Goal: Navigation & Orientation: Go to known website

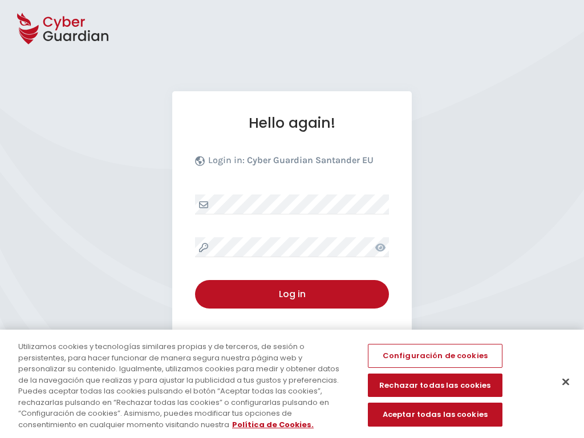
select select "English"
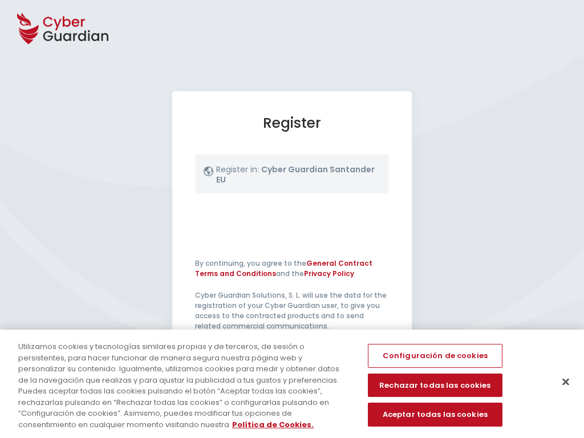
select select "English"
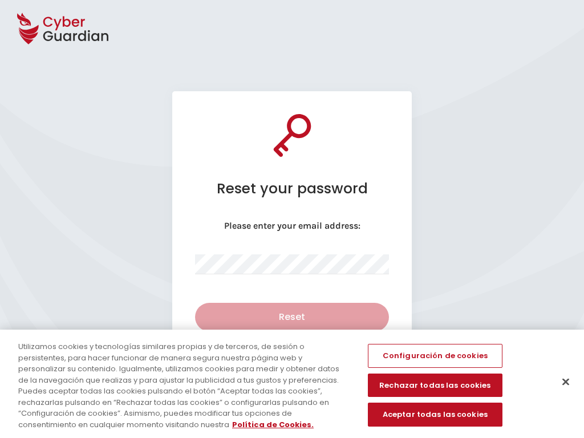
select select "English"
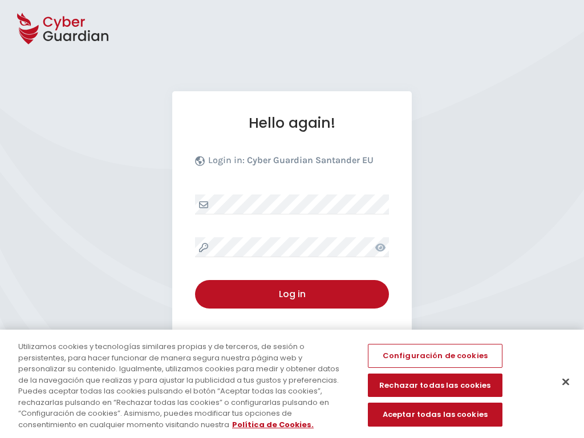
select select "English"
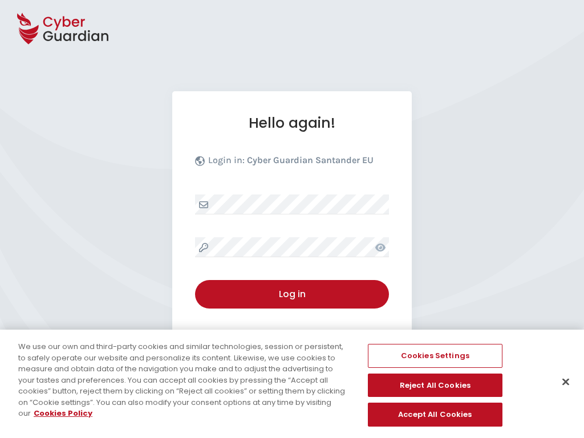
select select "English"
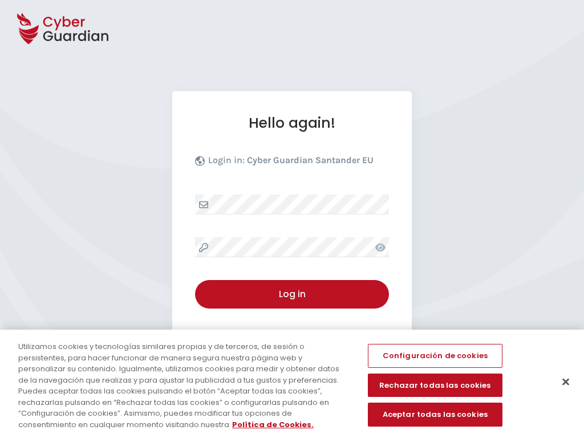
select select "English"
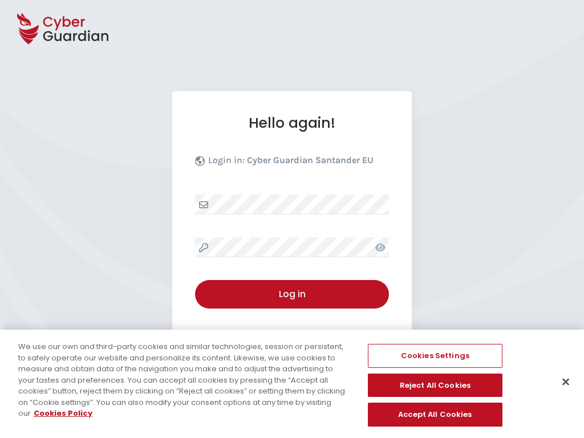
select select "English"
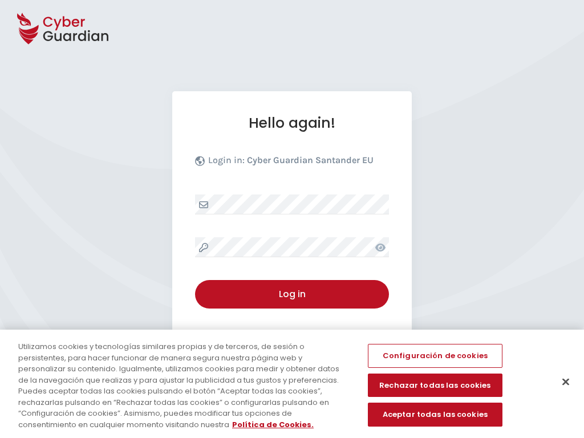
select select "English"
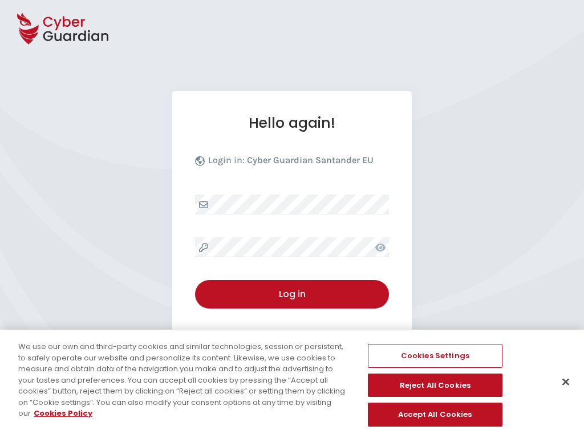
select select "English"
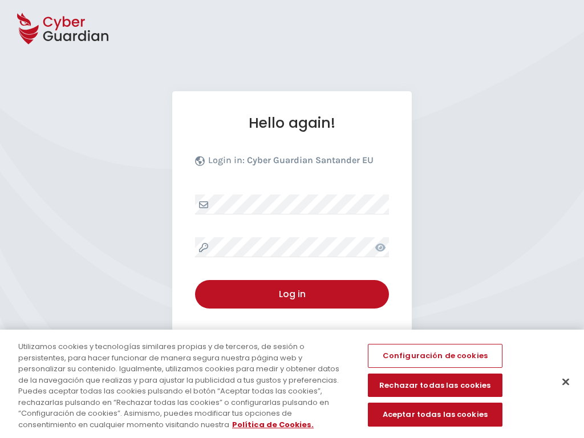
select select "English"
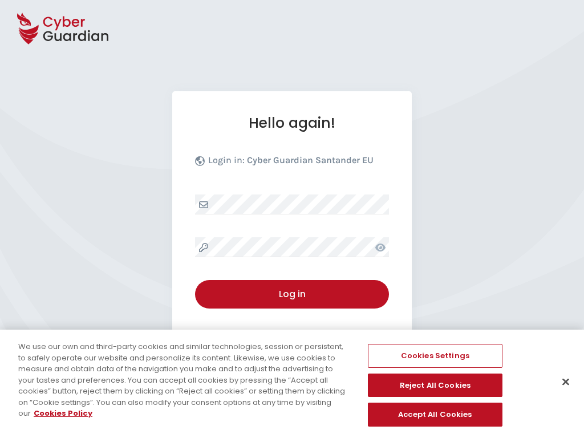
select select "English"
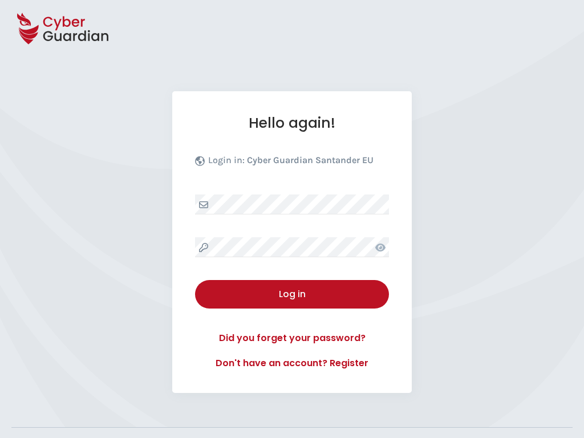
select select "English"
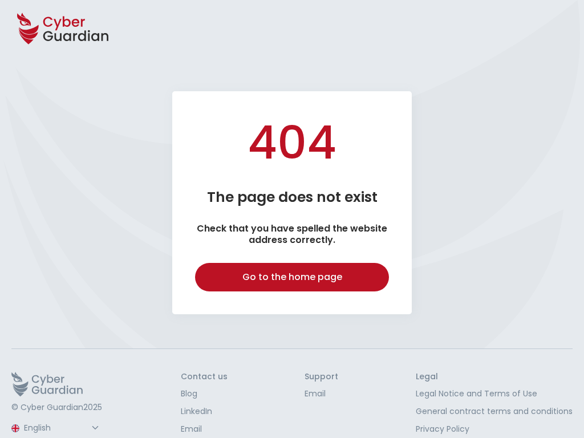
select select "English"
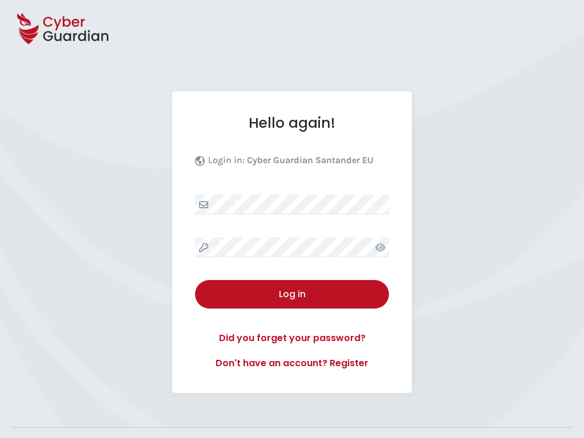
select select "English"
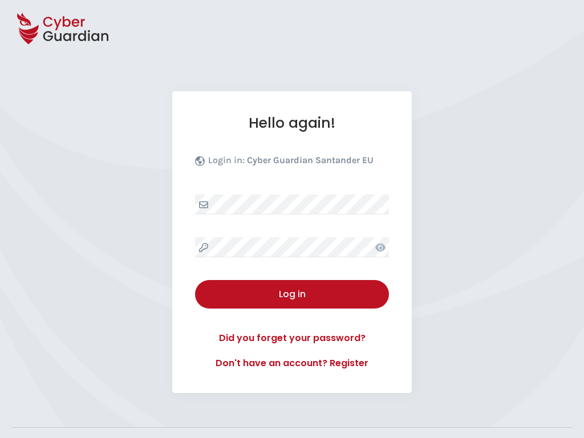
select select "English"
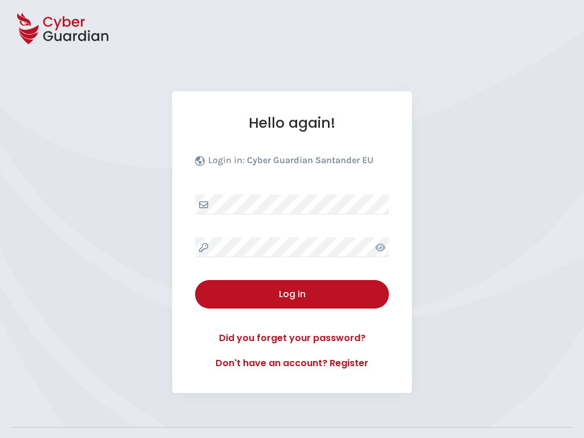
select select "English"
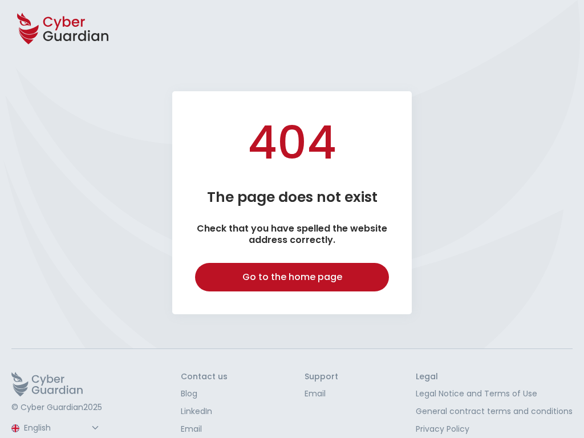
select select "English"
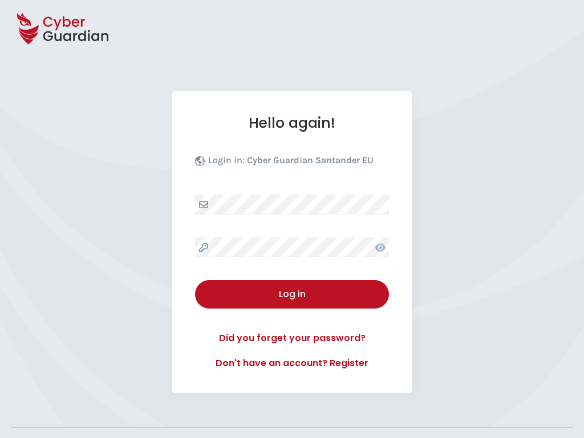
select select "English"
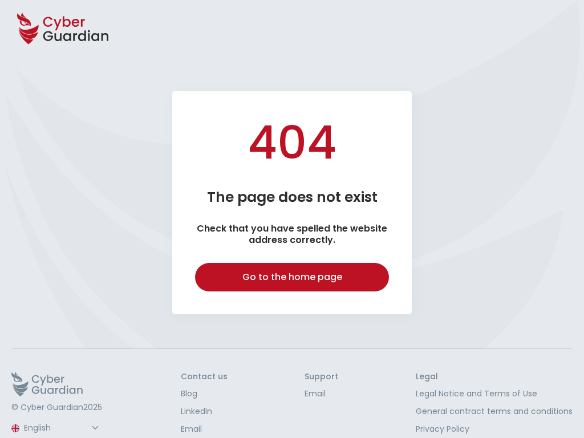
select select "English"
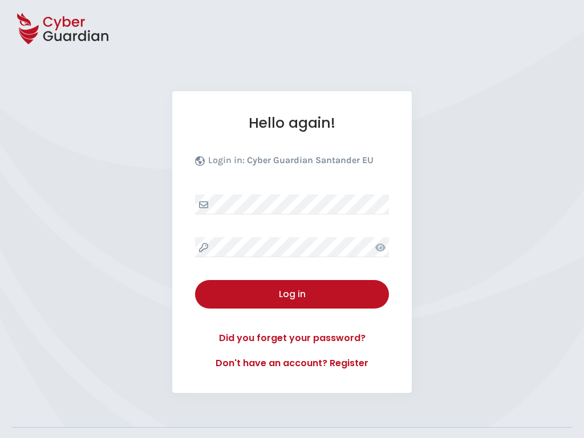
select select "English"
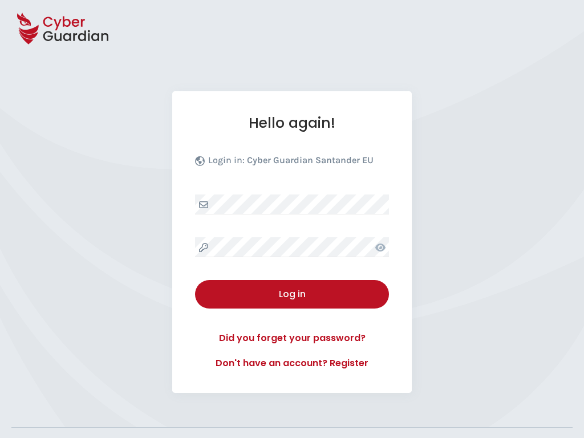
select select "English"
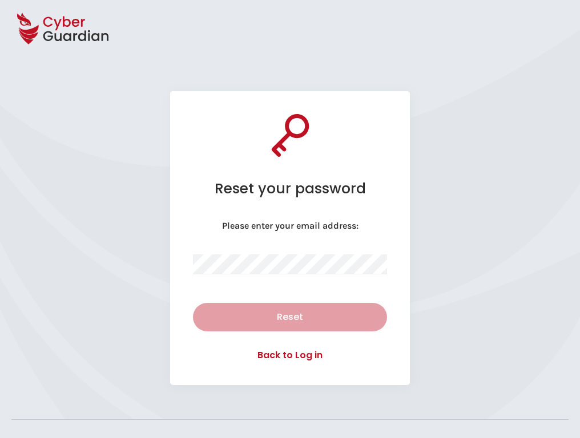
select select "English"
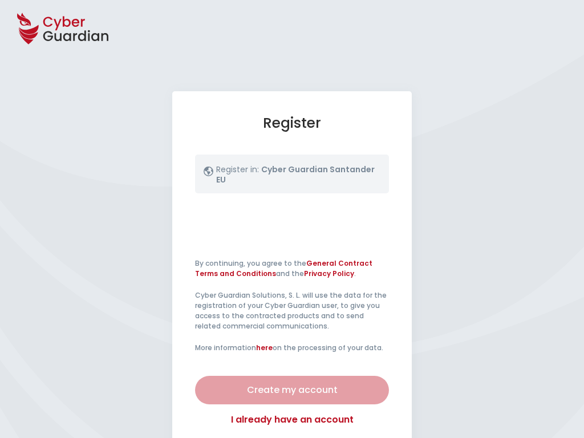
select select "English"
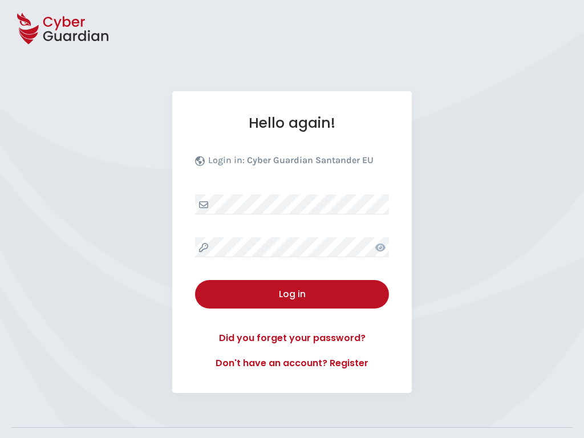
select select "English"
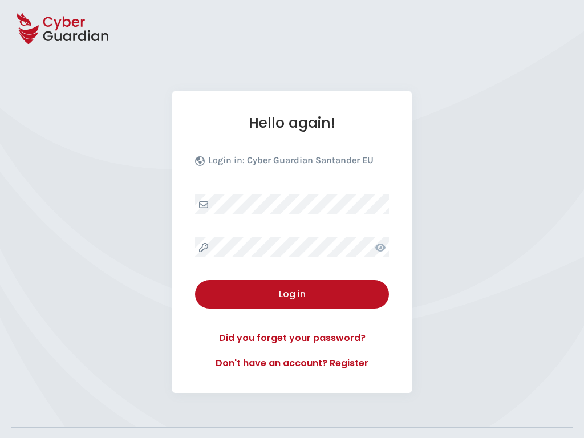
select select "English"
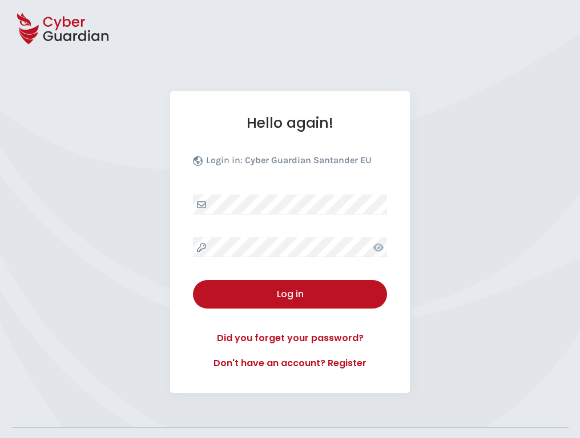
select select "English"
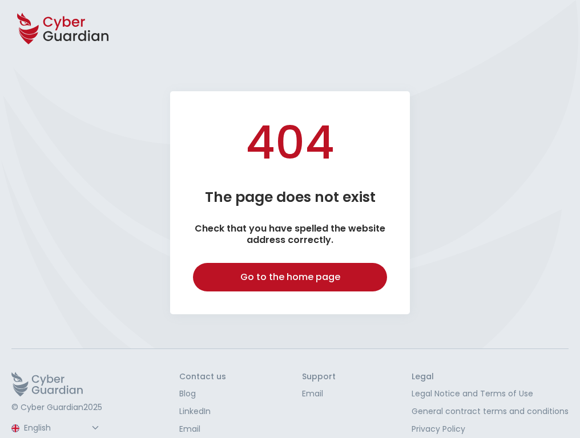
select select "English"
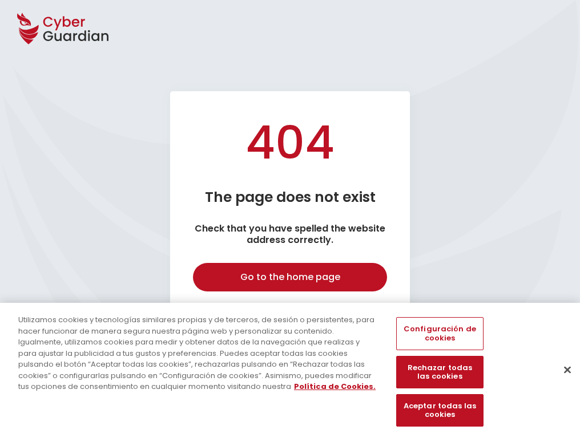
select select "English"
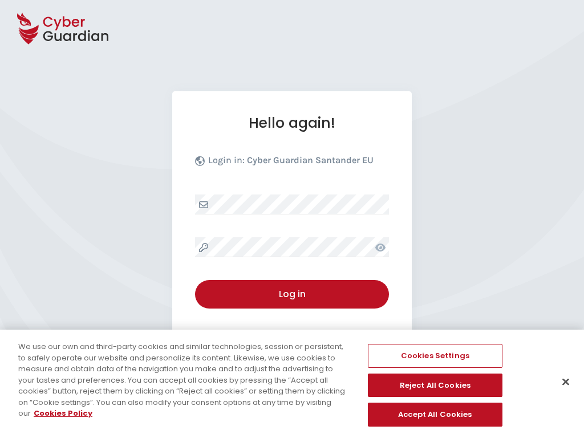
select select "English"
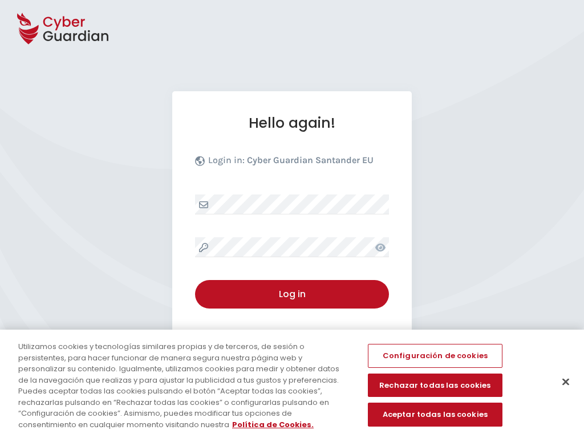
select select "English"
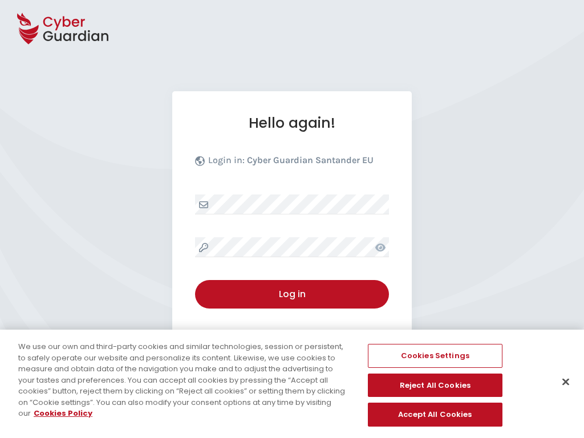
select select "English"
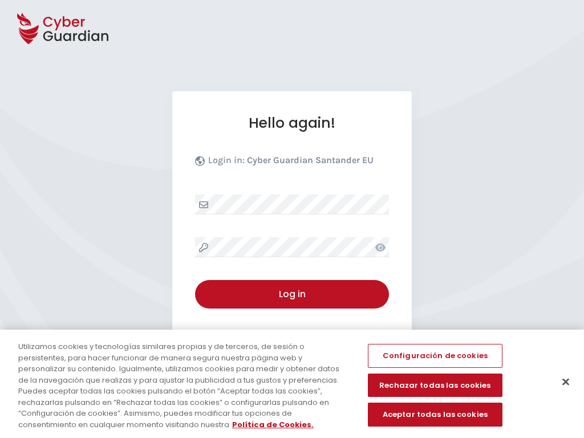
select select "English"
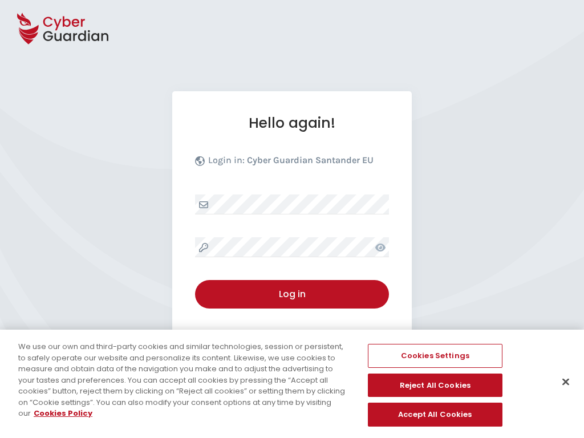
select select "English"
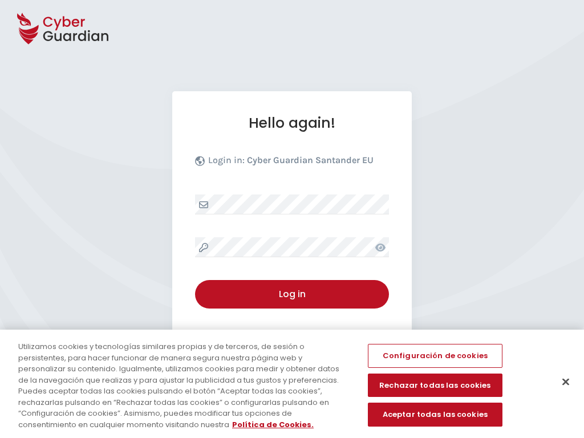
select select "English"
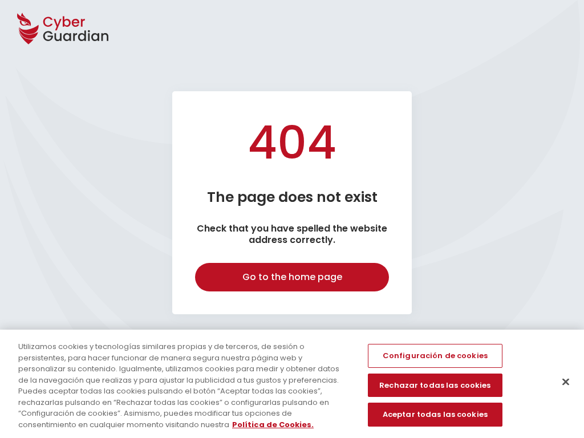
select select "English"
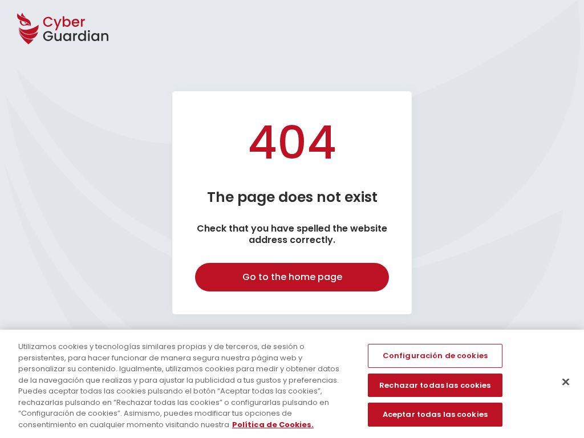
select select "English"
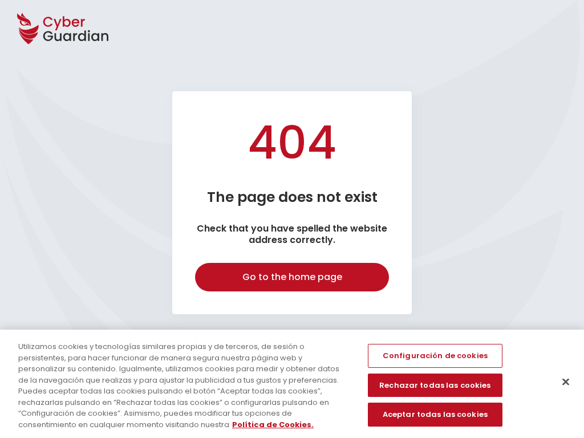
select select "English"
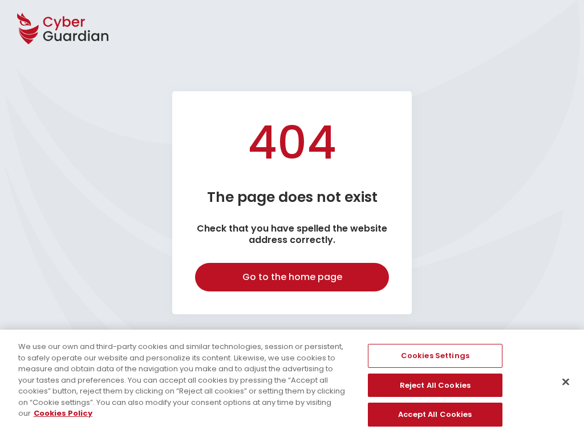
select select "English"
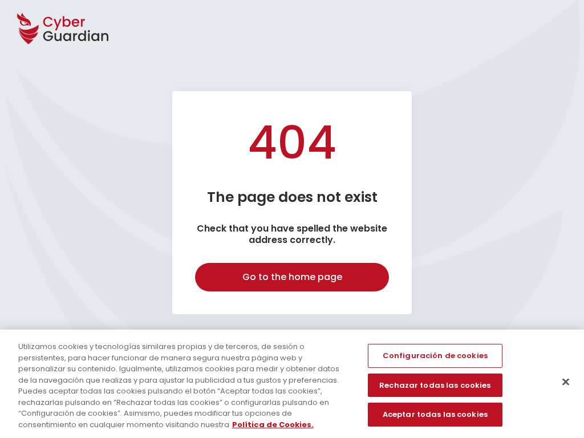
select select "English"
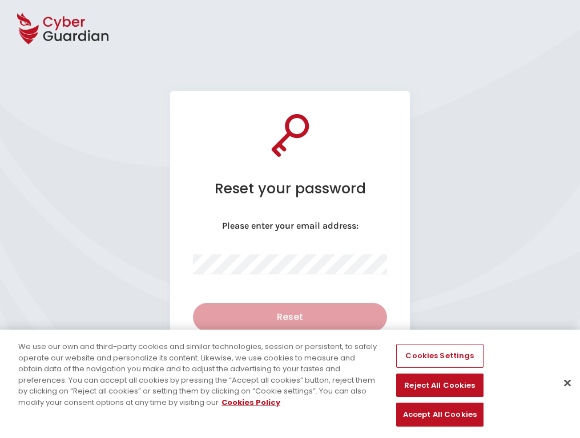
select select "English"
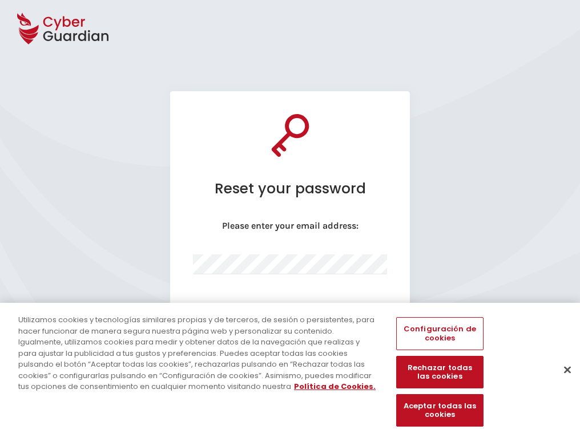
select select "English"
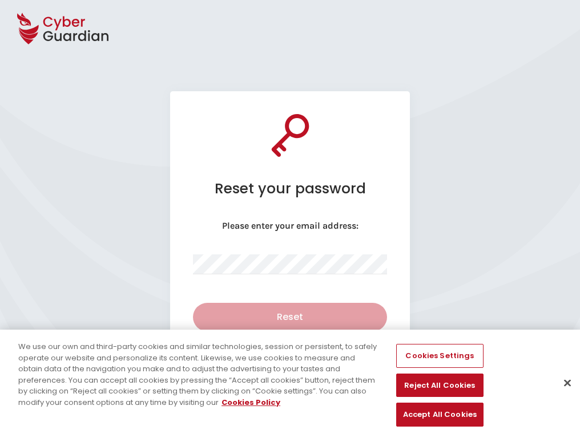
select select "English"
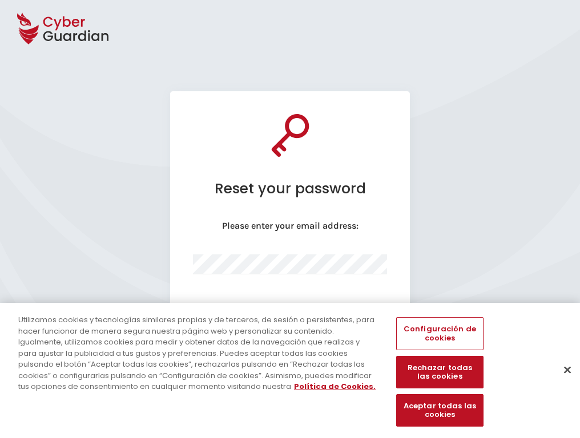
select select "English"
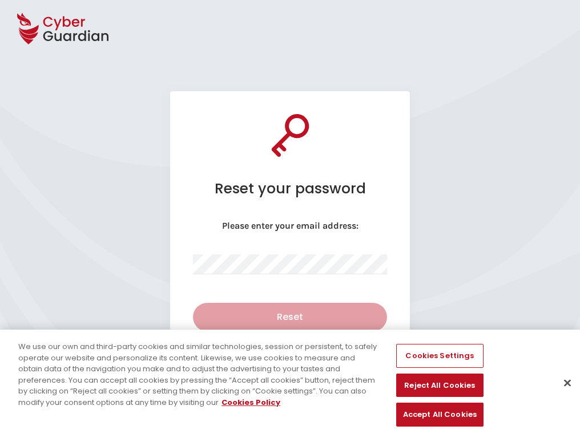
select select "English"
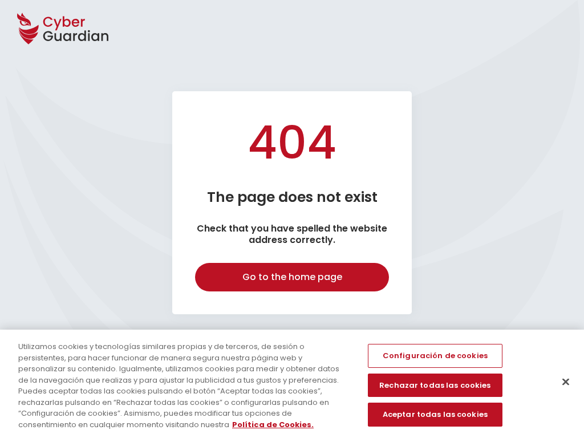
select select "English"
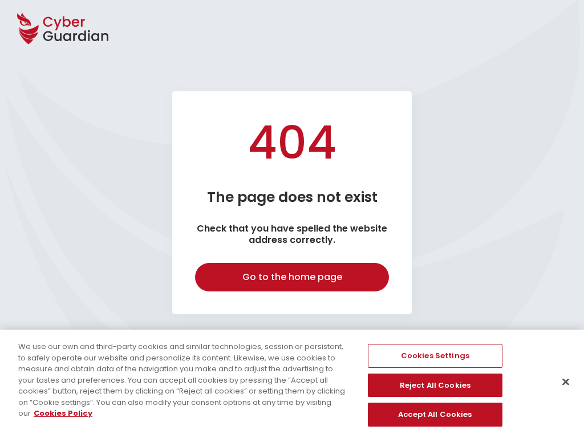
select select "English"
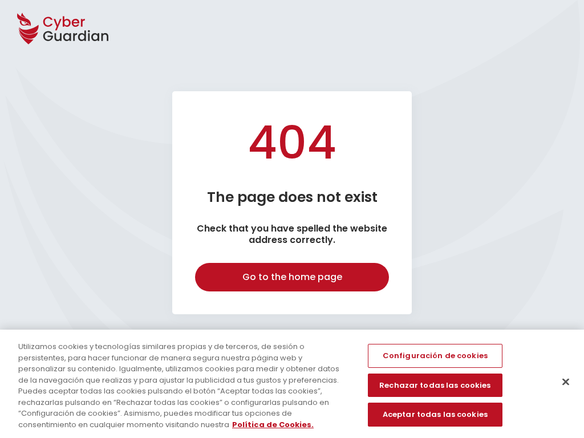
select select "English"
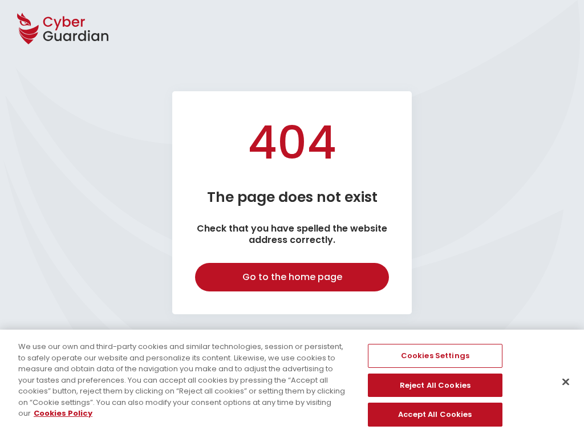
select select "English"
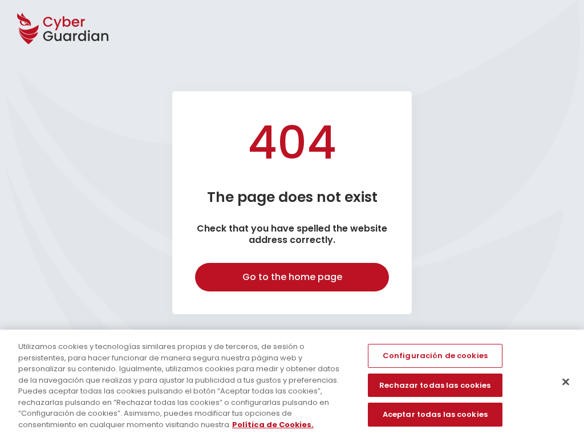
select select "English"
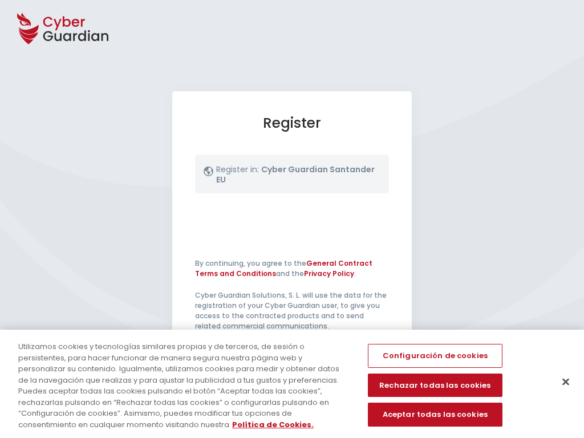
select select "English"
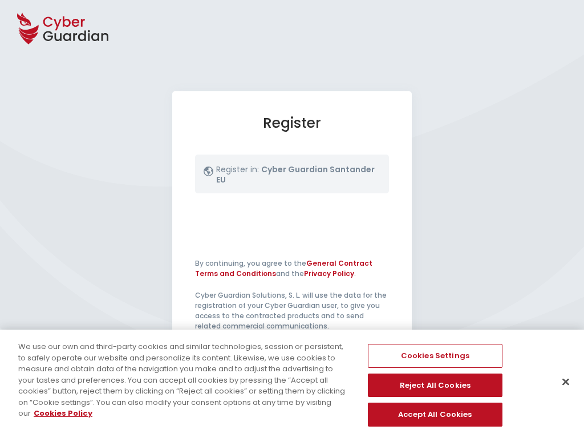
select select "English"
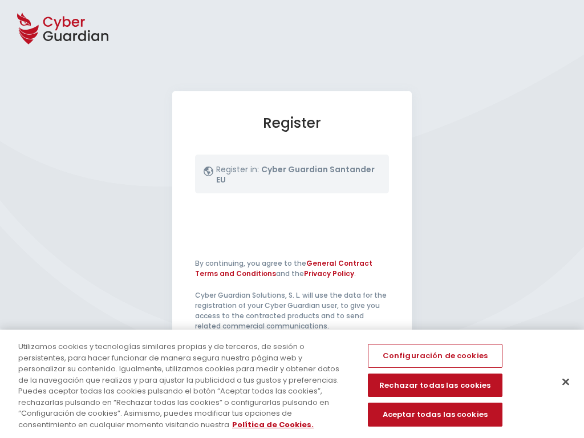
select select "English"
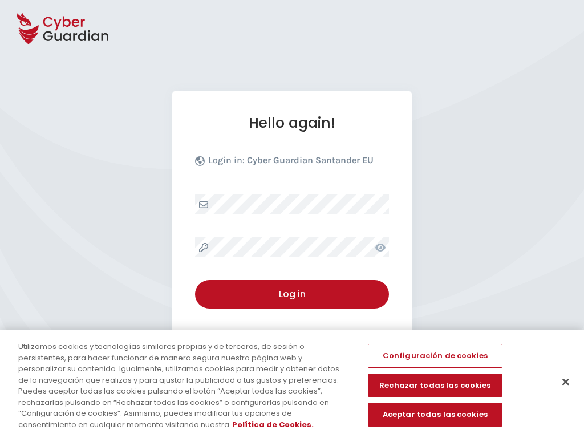
select select "English"
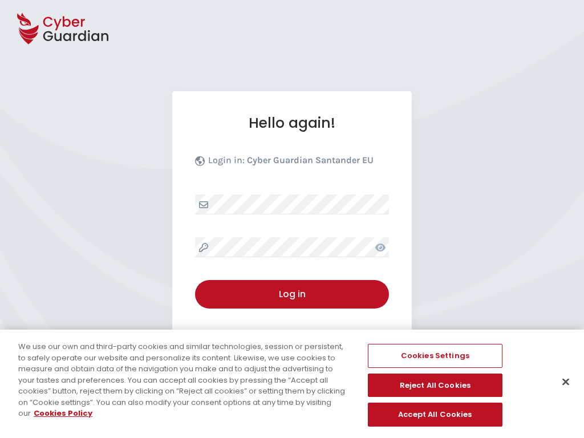
select select "English"
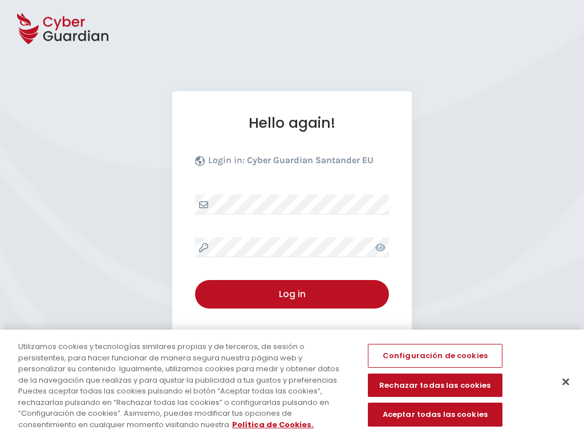
select select "English"
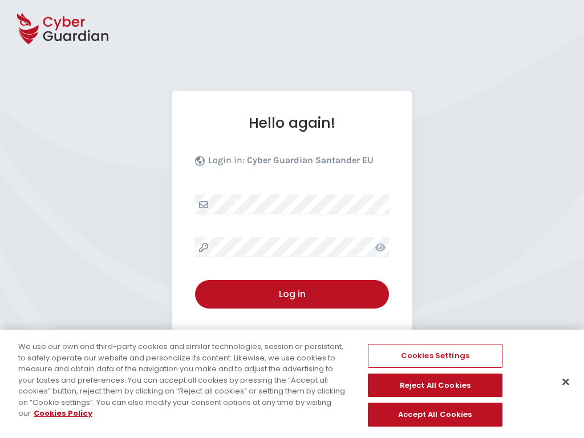
select select "English"
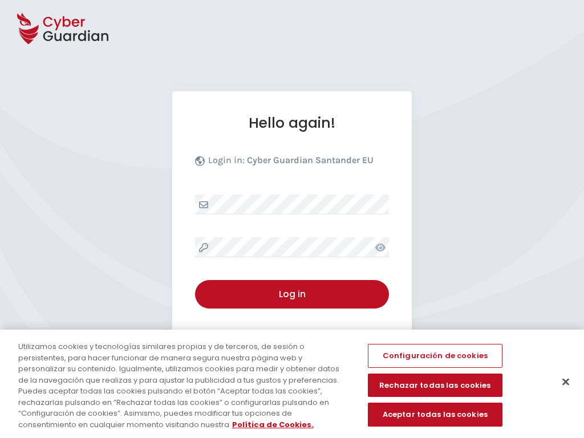
select select "English"
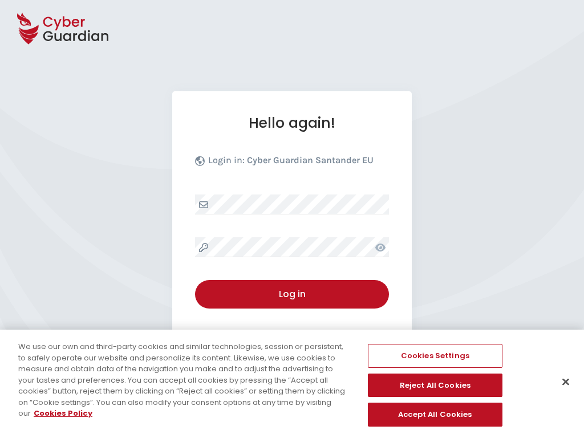
select select "English"
